Goal: Task Accomplishment & Management: Manage account settings

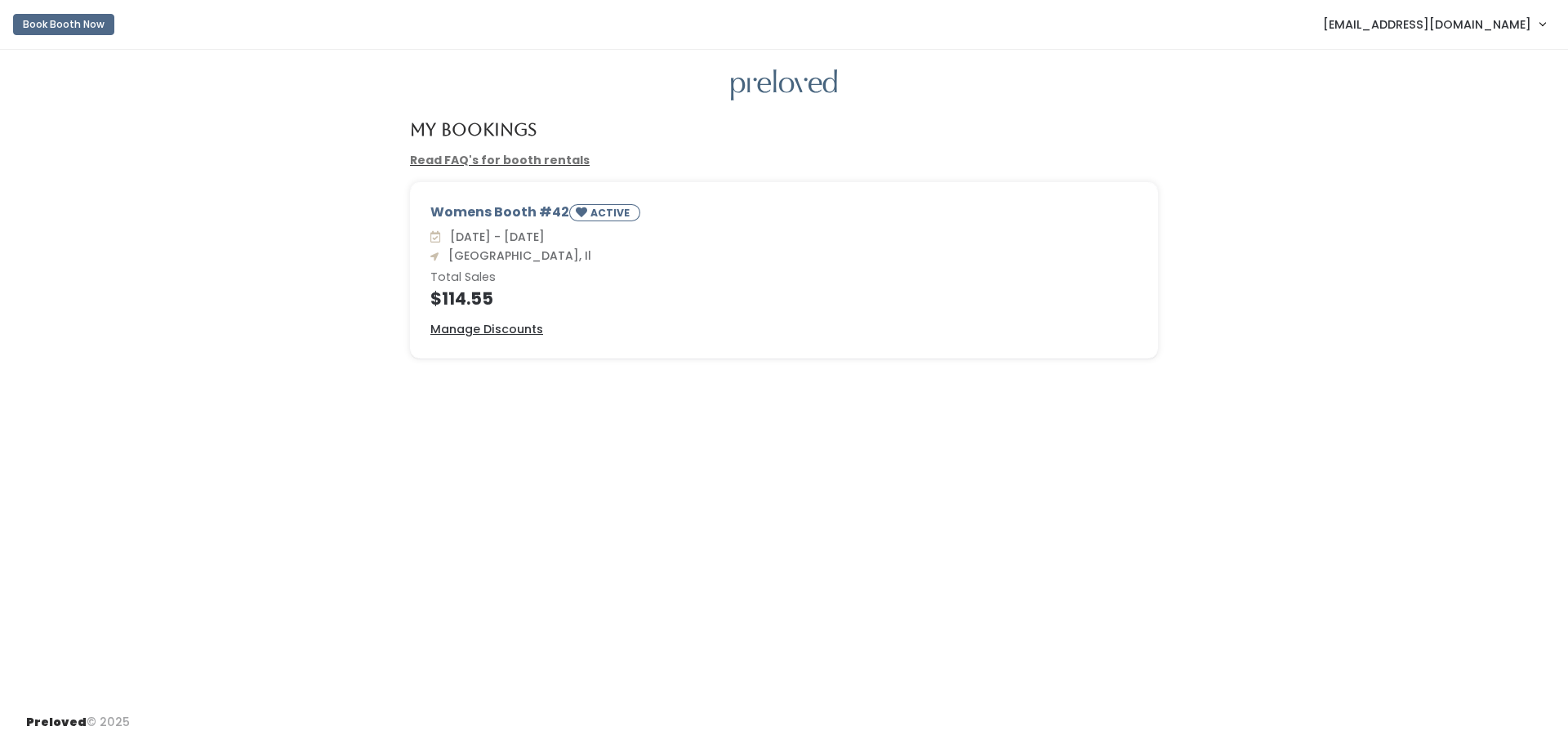
click at [1455, 30] on span "[EMAIL_ADDRESS][DOMAIN_NAME]" at bounding box center [1427, 24] width 208 height 18
click at [1447, 133] on button "Logout" at bounding box center [1488, 137] width 146 height 30
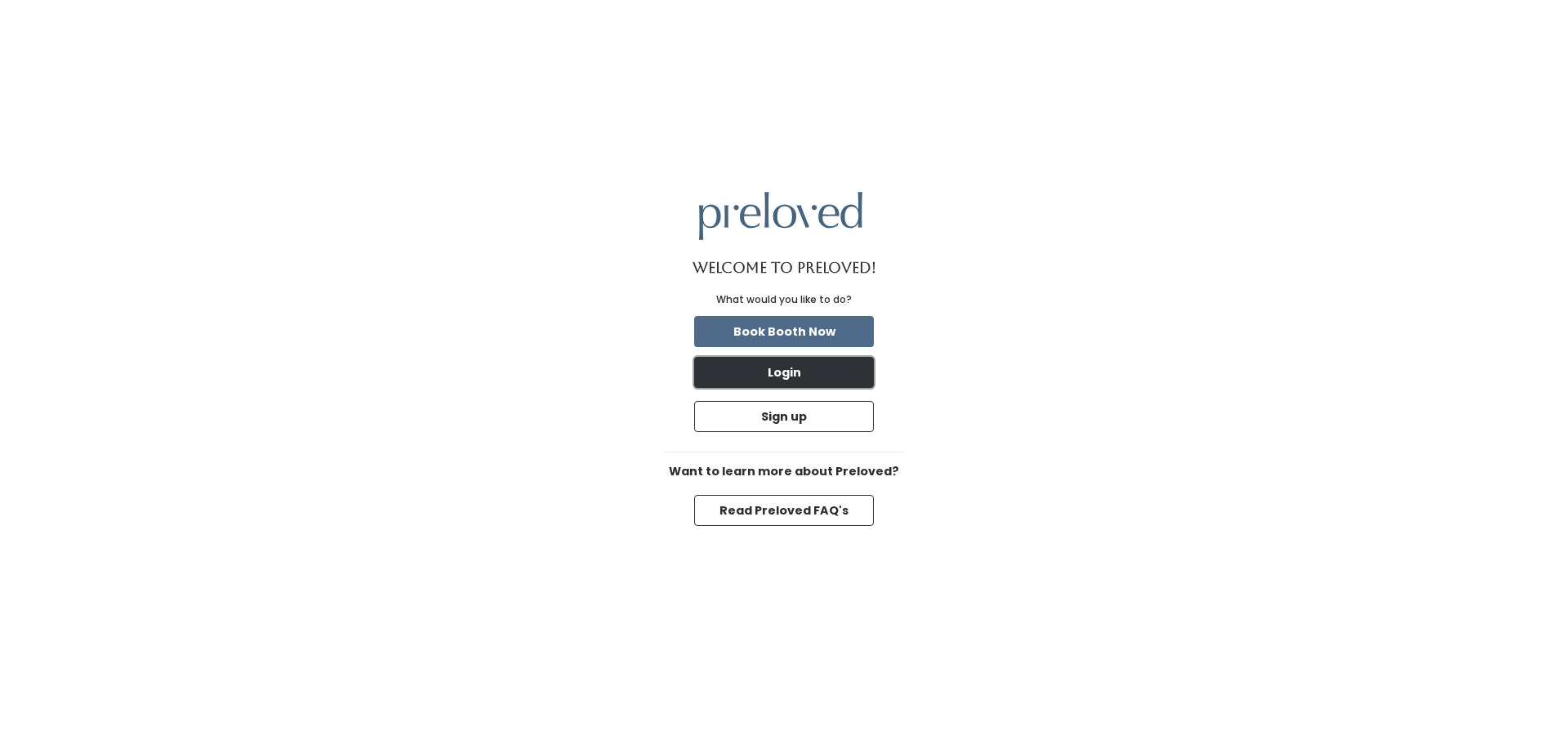
click at [705, 379] on button "Login" at bounding box center [784, 372] width 180 height 31
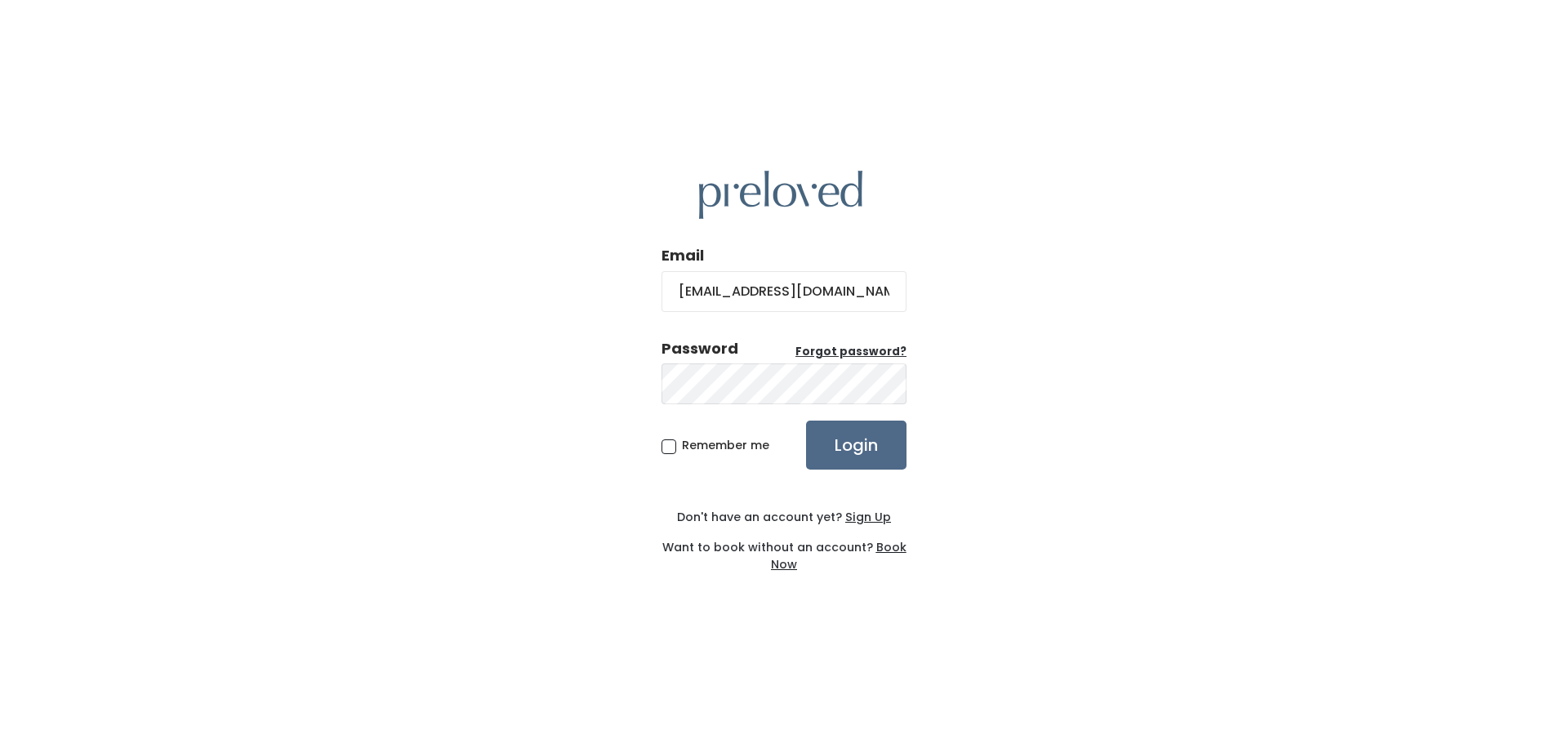
type input "[EMAIL_ADDRESS][DOMAIN_NAME]"
click at [860, 451] on input "Login" at bounding box center [855, 445] width 100 height 49
